Goal: Task Accomplishment & Management: Manage account settings

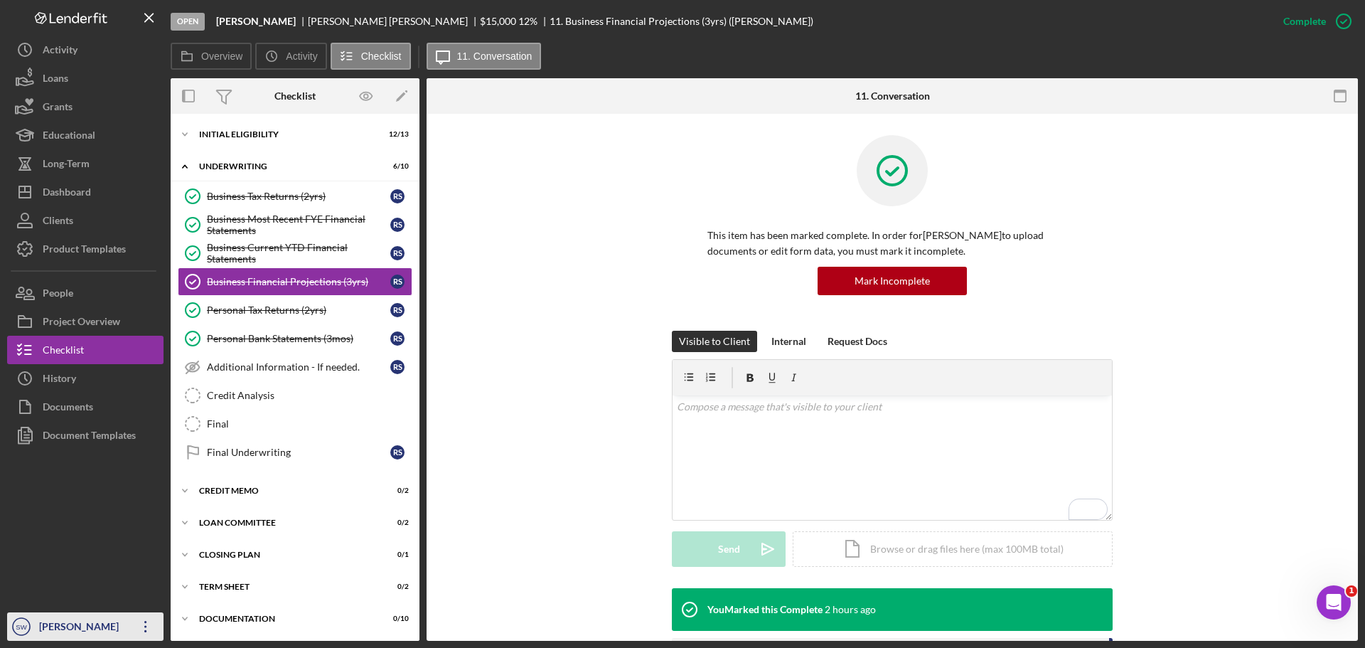
click at [53, 630] on div "[PERSON_NAME]" at bounding box center [82, 628] width 92 height 32
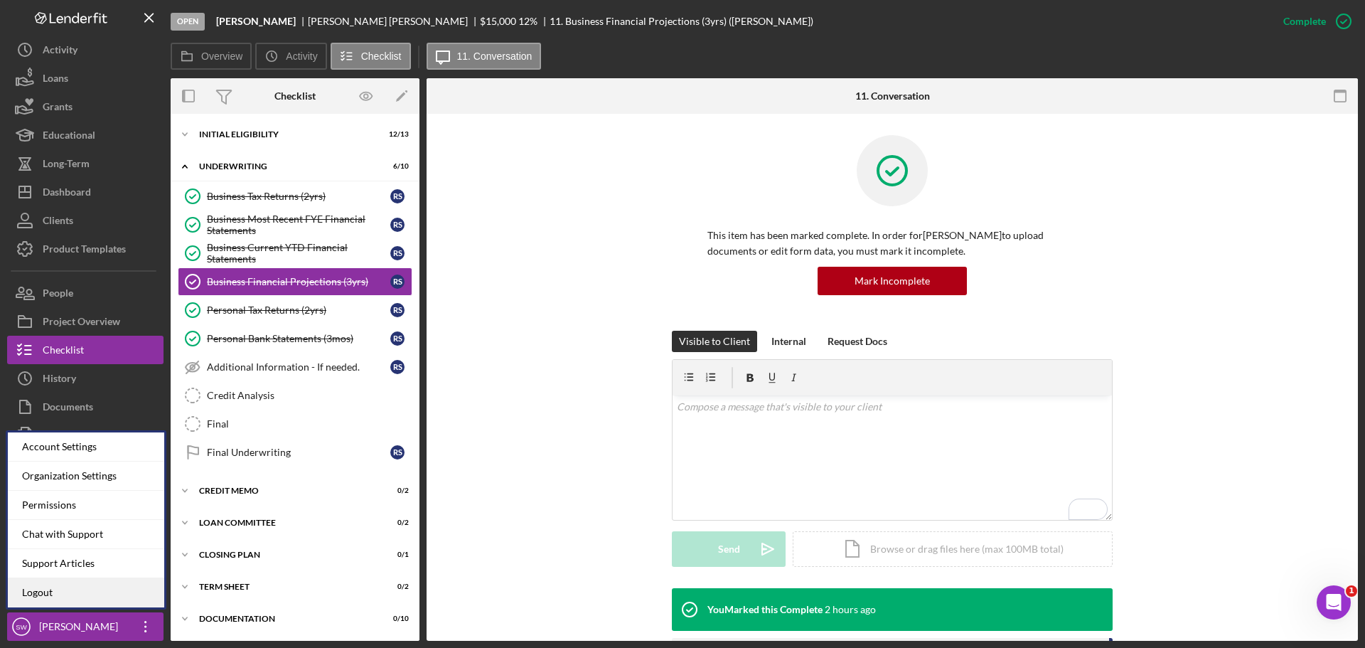
click at [48, 594] on link "Logout" at bounding box center [86, 592] width 156 height 29
